Goal: Information Seeking & Learning: Learn about a topic

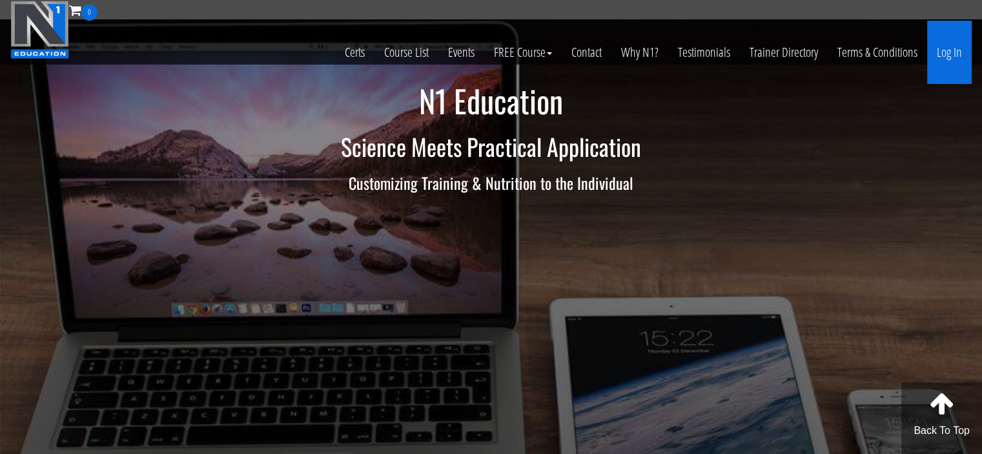
click at [948, 56] on link "Log In" at bounding box center [949, 52] width 45 height 63
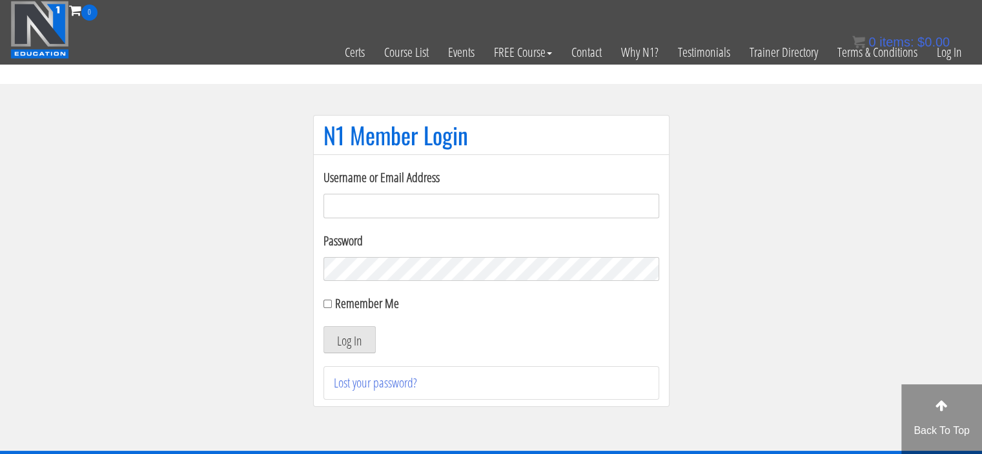
type input "meghna.25898@gmail.com"
click at [326, 307] on input "Remember Me" at bounding box center [327, 303] width 8 height 8
checkbox input "true"
click at [333, 344] on button "Log In" at bounding box center [349, 339] width 52 height 27
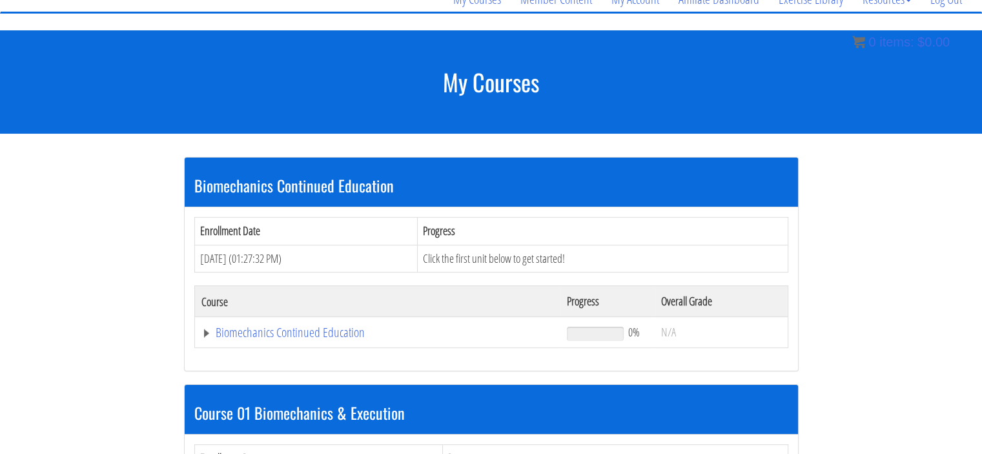
scroll to position [116, 0]
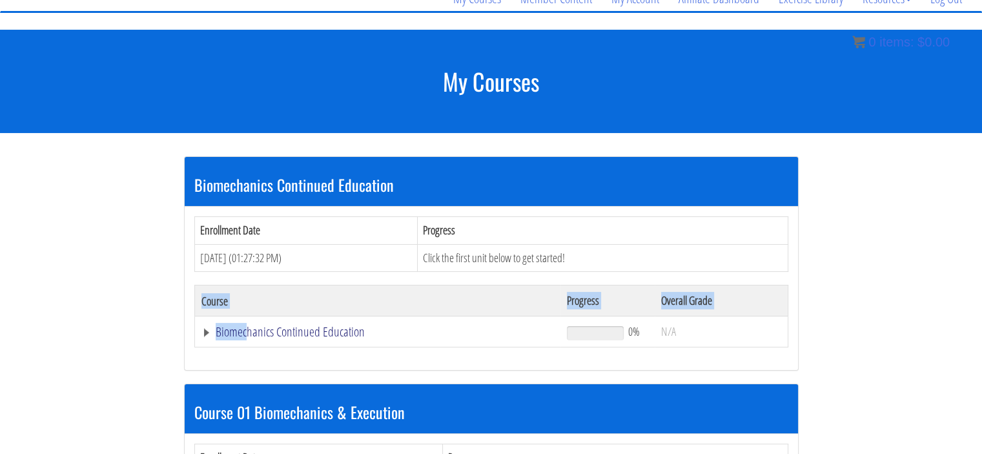
drag, startPoint x: 246, startPoint y: 348, endPoint x: 244, endPoint y: 325, distance: 23.3
click at [244, 325] on div "Enrollment Date Progress [DATE] (01:27:32 PM) Click the first unit below to get…" at bounding box center [491, 288] width 613 height 163
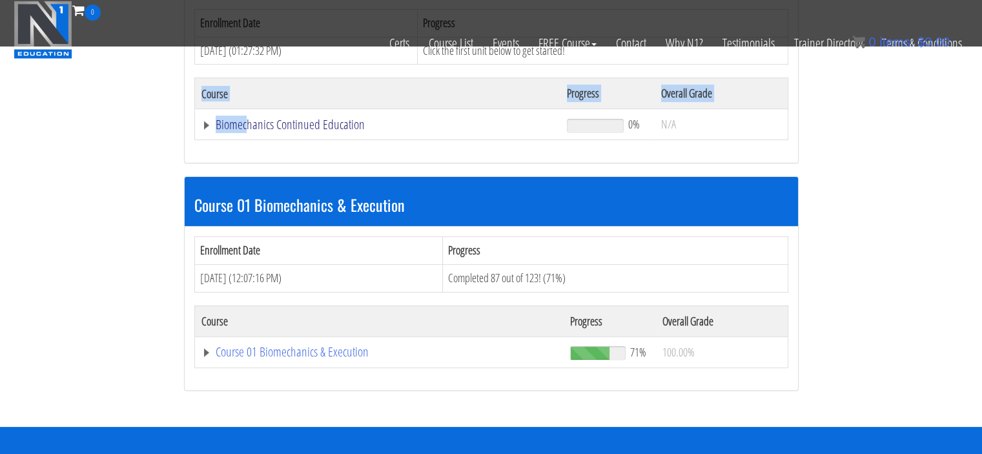
scroll to position [252, 0]
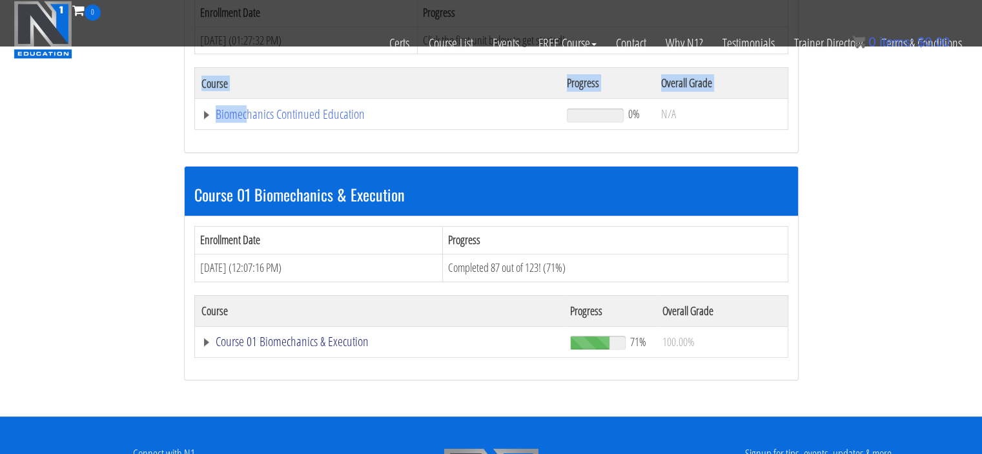
click at [232, 335] on link "Course 01 Biomechanics & Execution" at bounding box center [379, 341] width 356 height 13
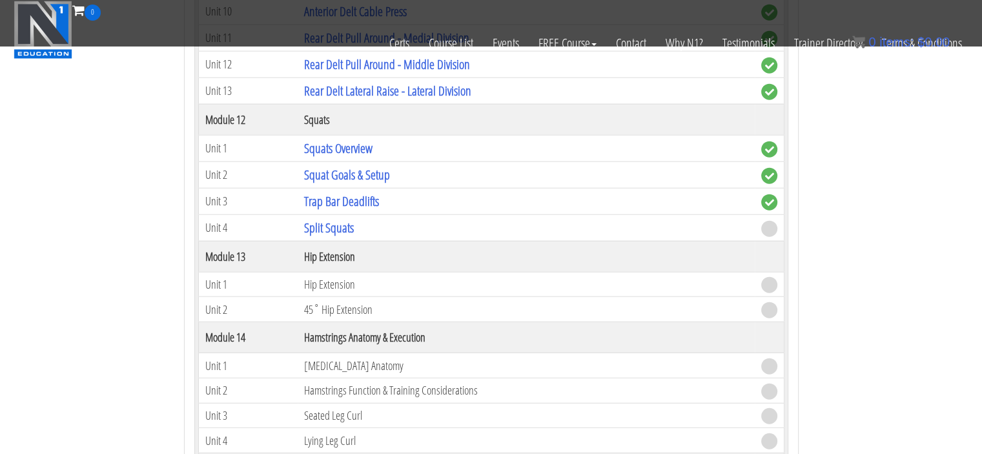
scroll to position [3100, 0]
click at [339, 218] on link "Split Squats" at bounding box center [329, 226] width 50 height 17
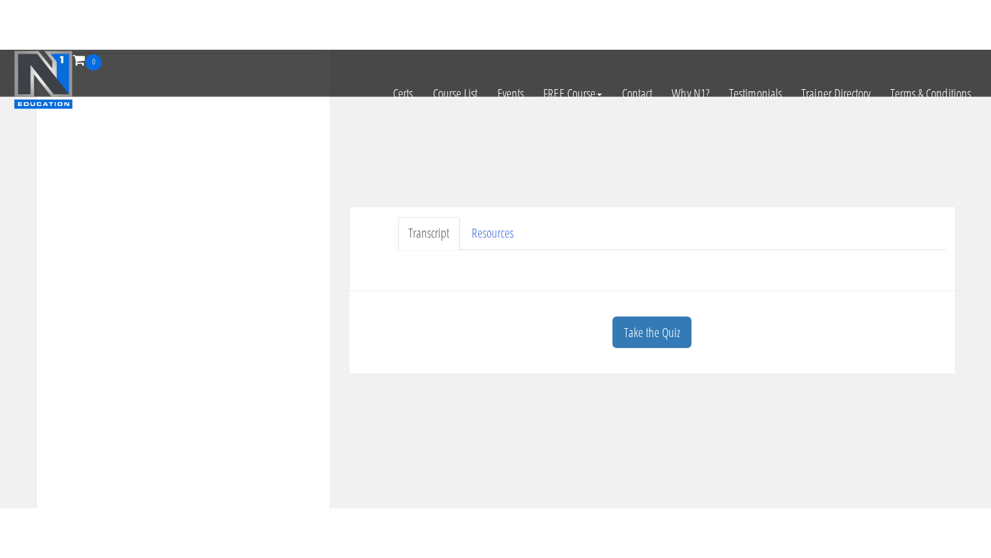
scroll to position [271, 0]
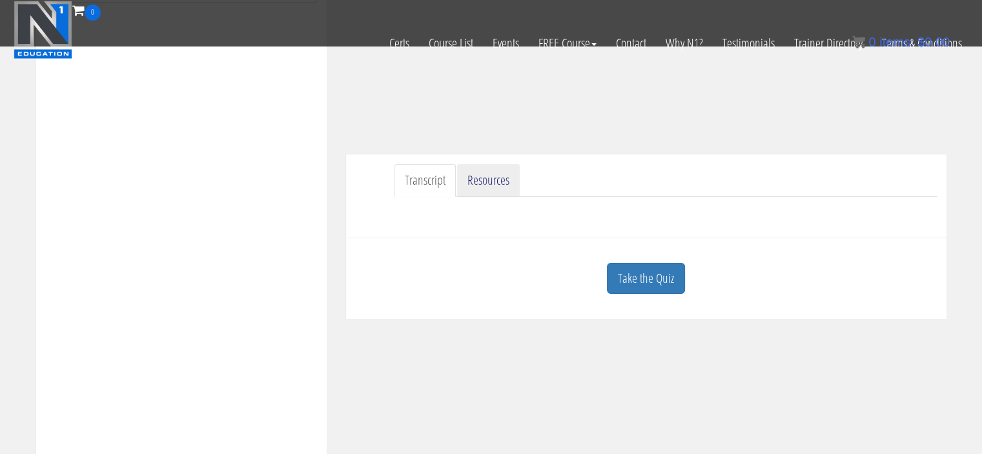
click at [494, 176] on link "Resources" at bounding box center [488, 180] width 63 height 33
